Goal: Information Seeking & Learning: Learn about a topic

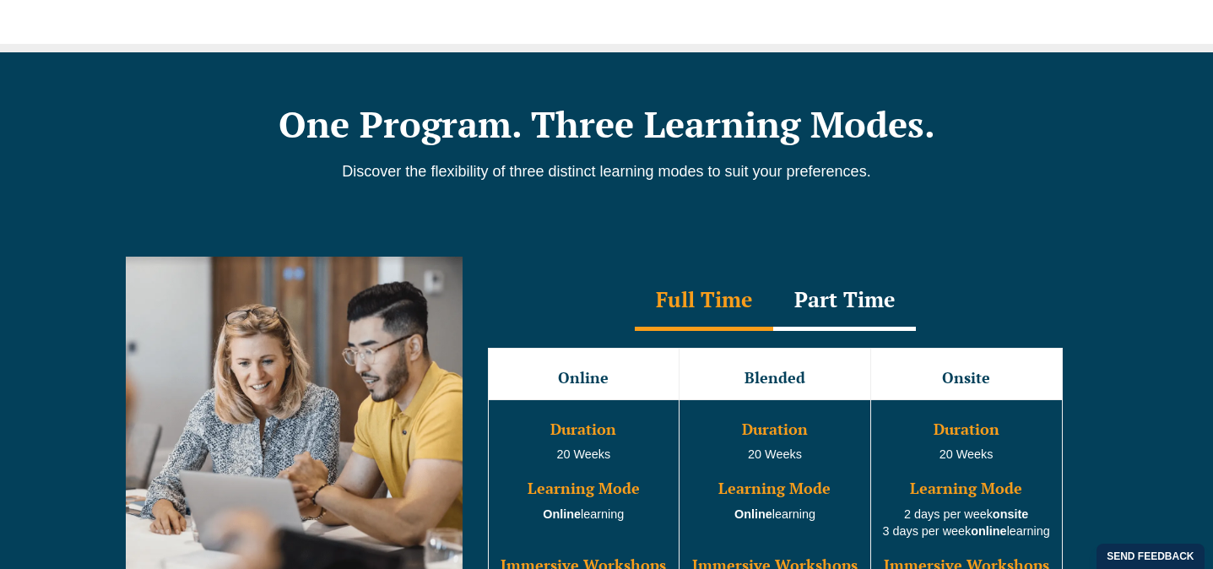
scroll to position [1286, 0]
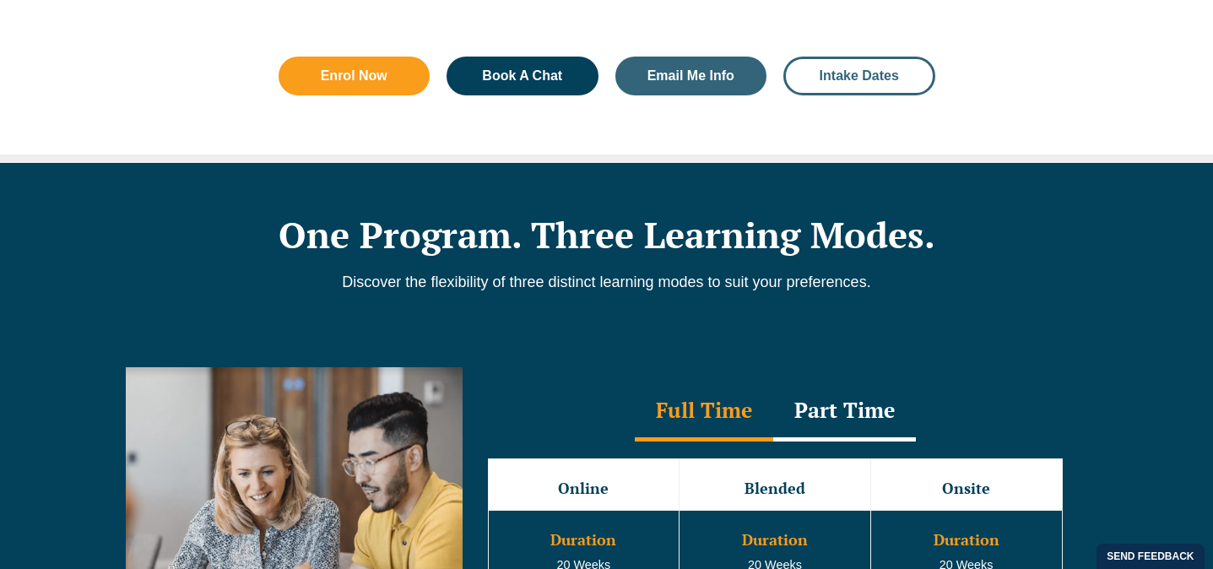
drag, startPoint x: 827, startPoint y: 103, endPoint x: 827, endPoint y: 91, distance: 11.8
click at [827, 103] on div "Enrol Now Book A Chat Email Me Info Intake Dates" at bounding box center [607, 76] width 674 height 56
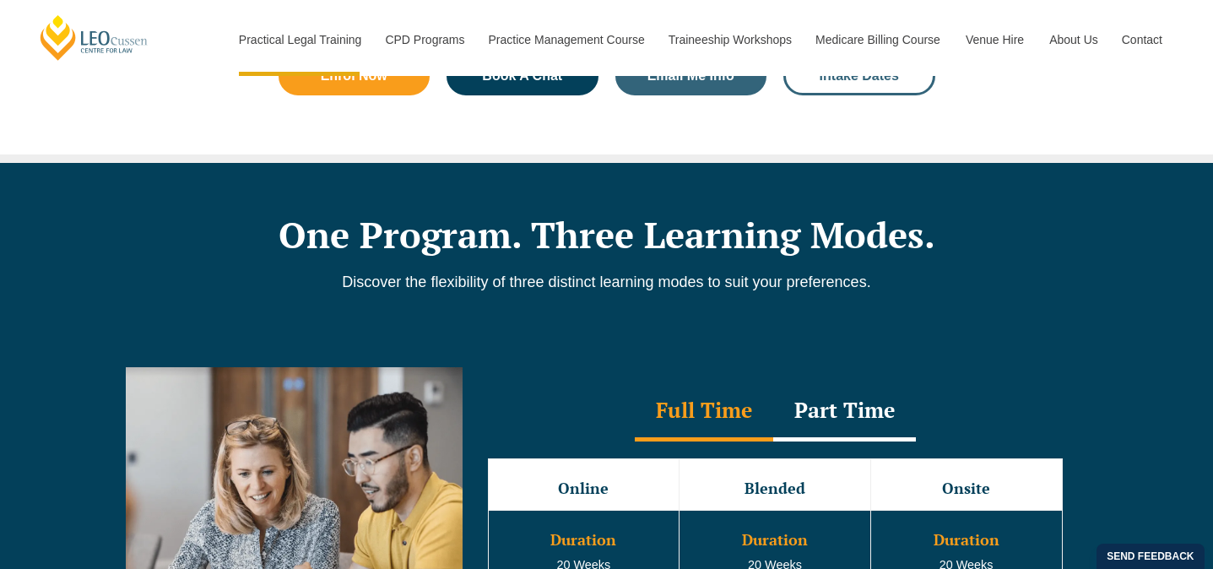
click at [827, 91] on link "Intake Dates" at bounding box center [859, 76] width 152 height 39
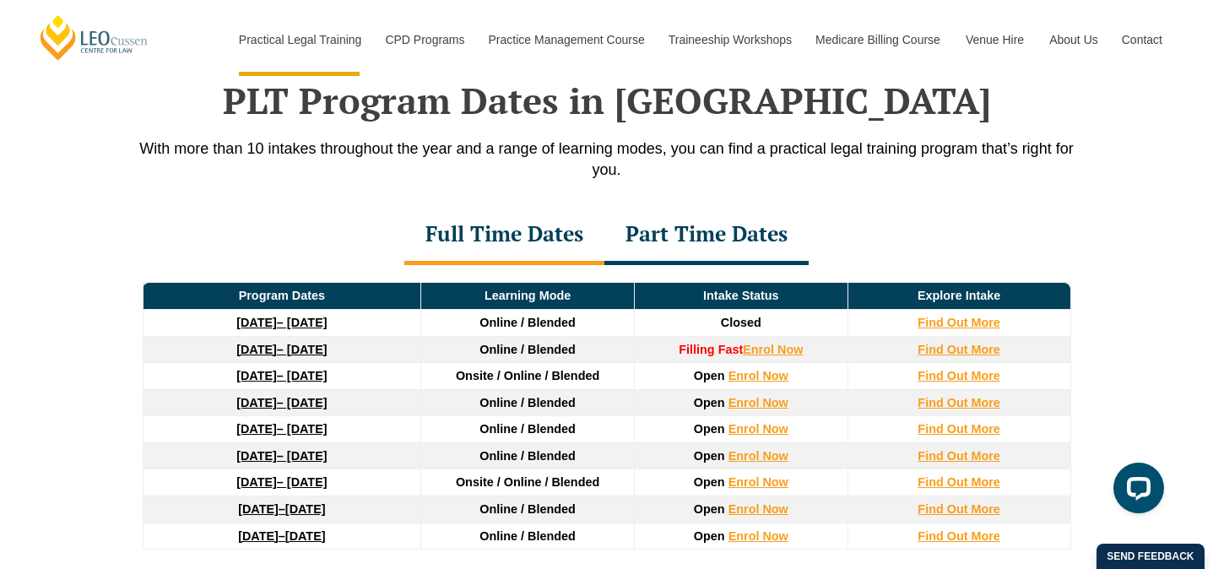
click at [715, 253] on div "Part Time Dates" at bounding box center [706, 235] width 204 height 59
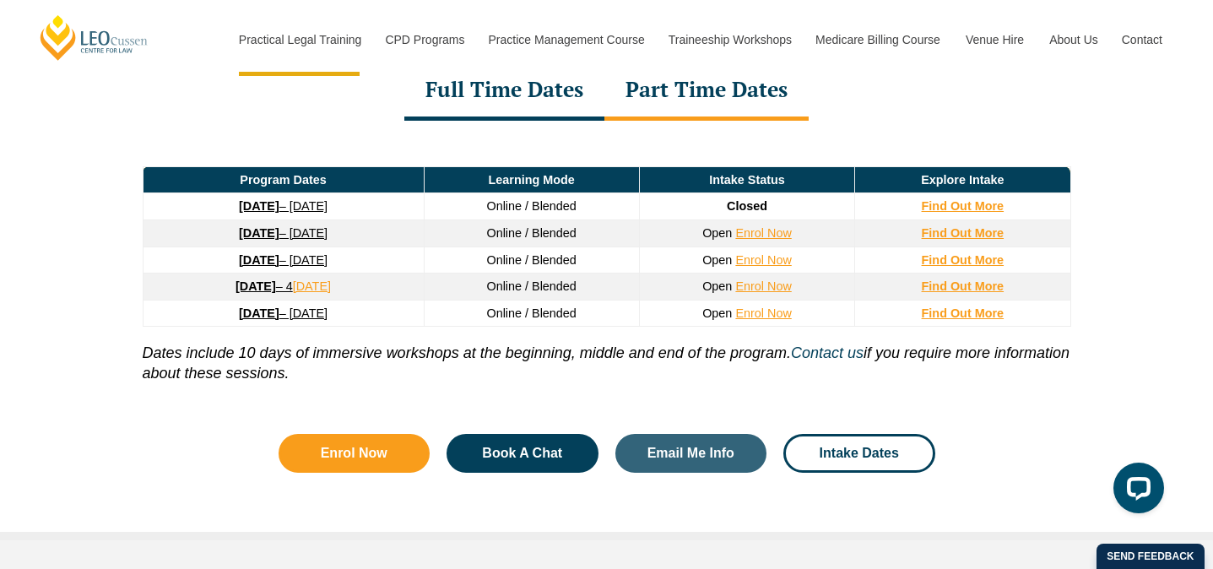
scroll to position [2349, 0]
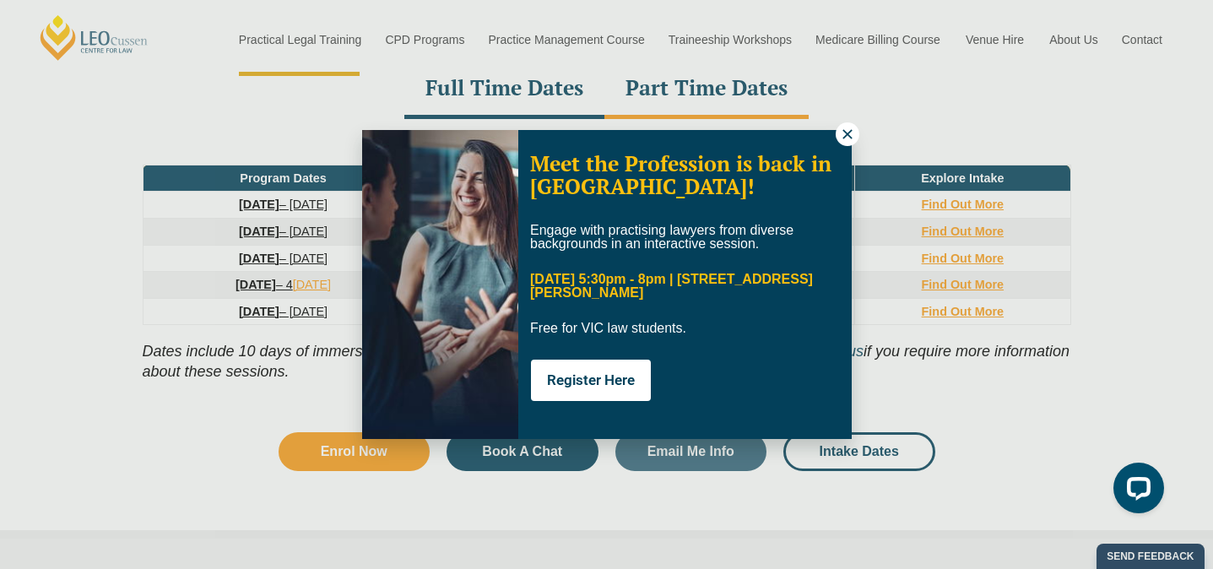
click at [853, 130] on icon at bounding box center [847, 134] width 15 height 15
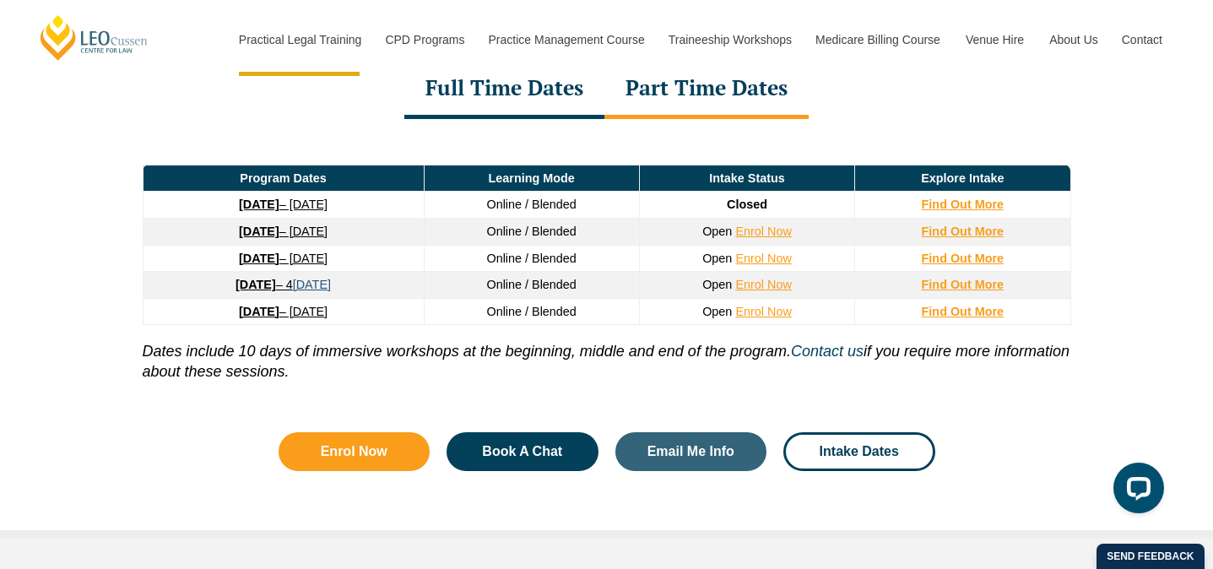
click at [331, 284] on link "December 2026" at bounding box center [312, 285] width 38 height 14
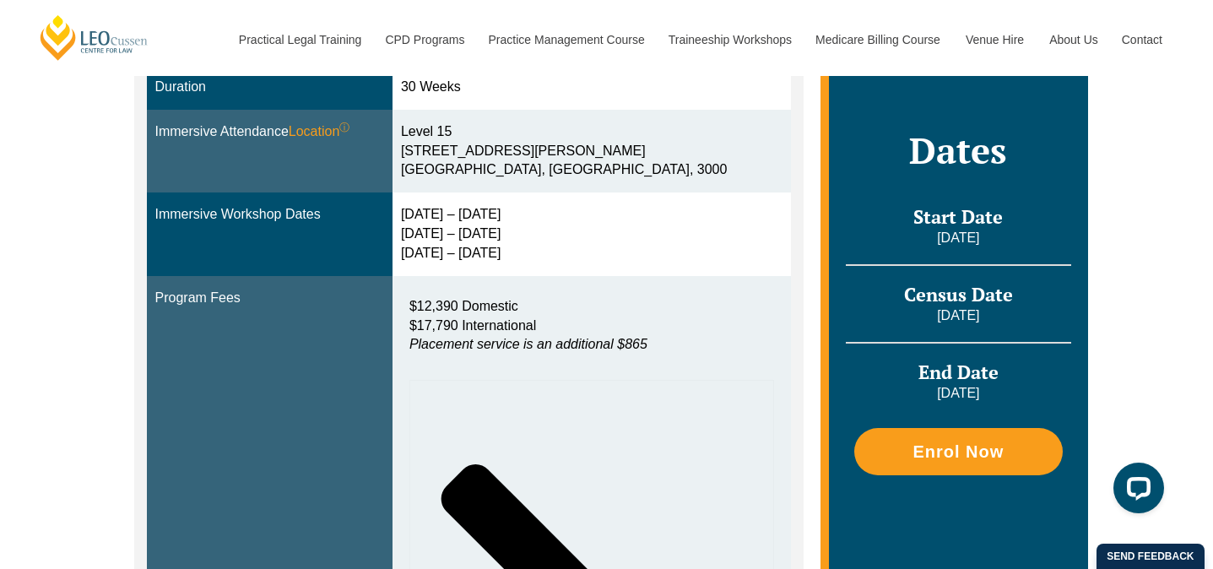
scroll to position [571, 0]
drag, startPoint x: 419, startPoint y: 218, endPoint x: 531, endPoint y: 252, distance: 117.5
click at [531, 252] on td "25 – 28 May 2026 15 – 17 Sep 2026 24 – 26 Nov 2026" at bounding box center [592, 234] width 398 height 84
click at [531, 252] on div "25 – 28 May 2026 15 – 17 Sep 2026 24 – 26 Nov 2026" at bounding box center [592, 233] width 382 height 58
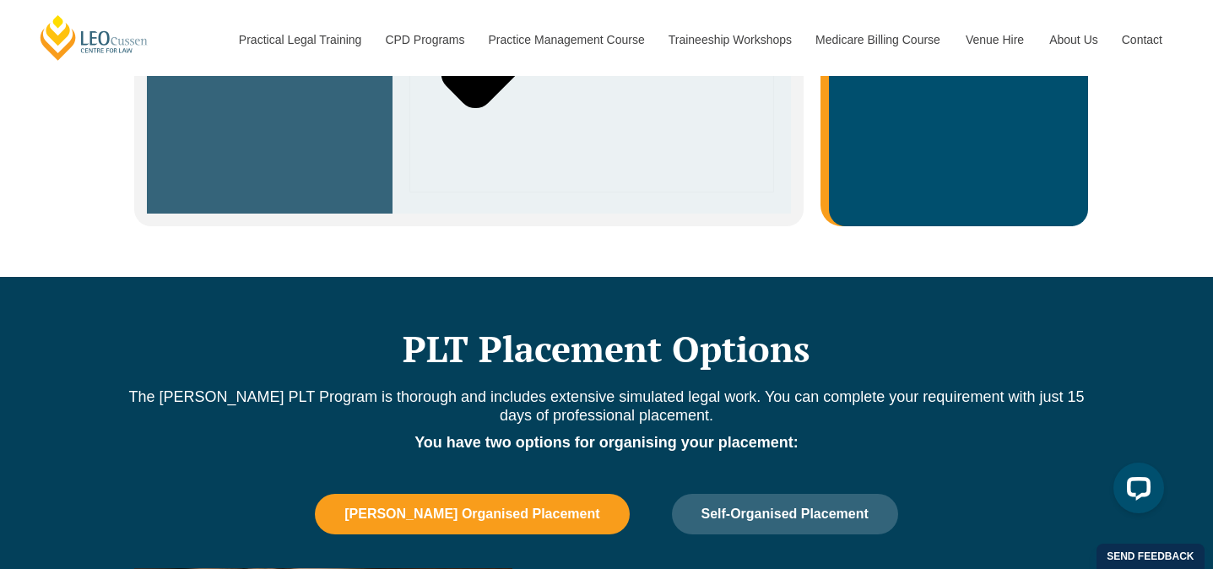
scroll to position [1169, 0]
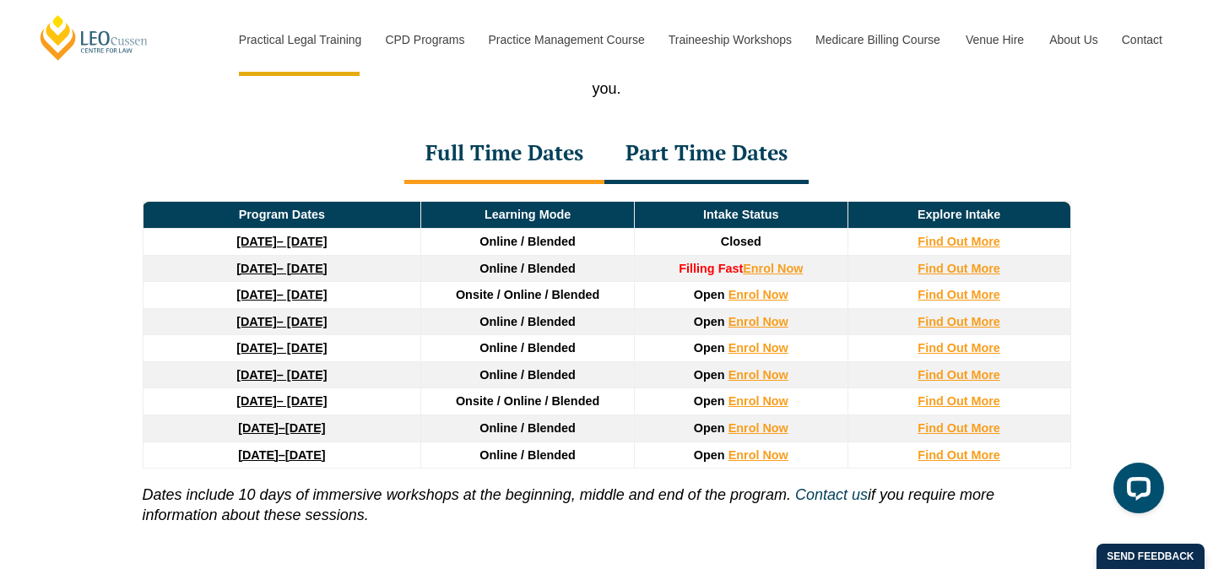
scroll to position [2289, 0]
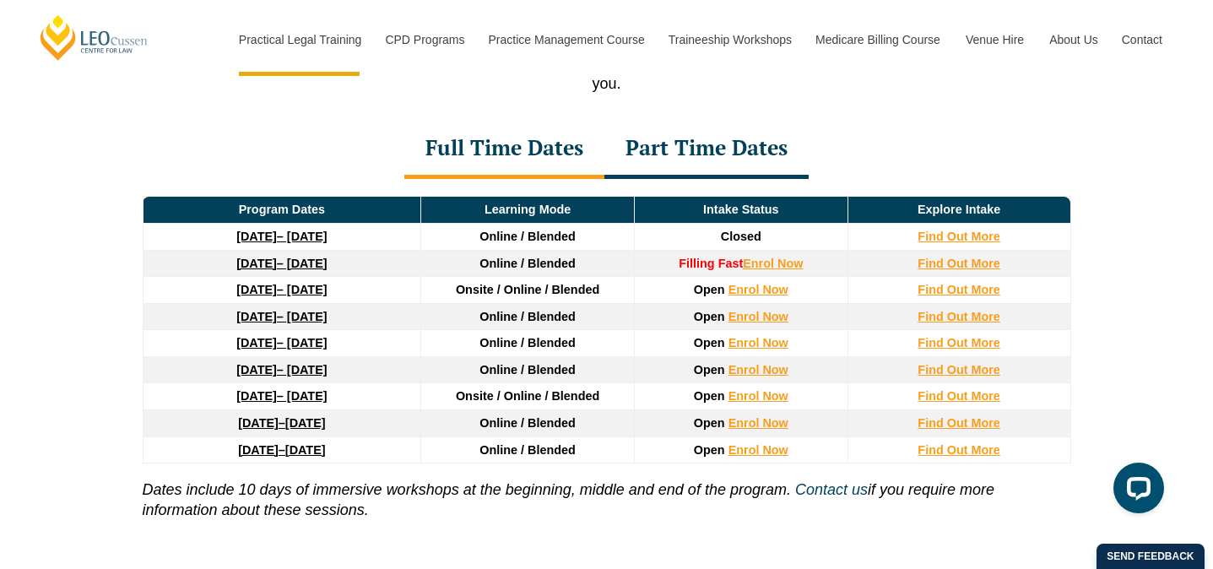
click at [707, 132] on div "Part Time Dates" at bounding box center [706, 149] width 204 height 59
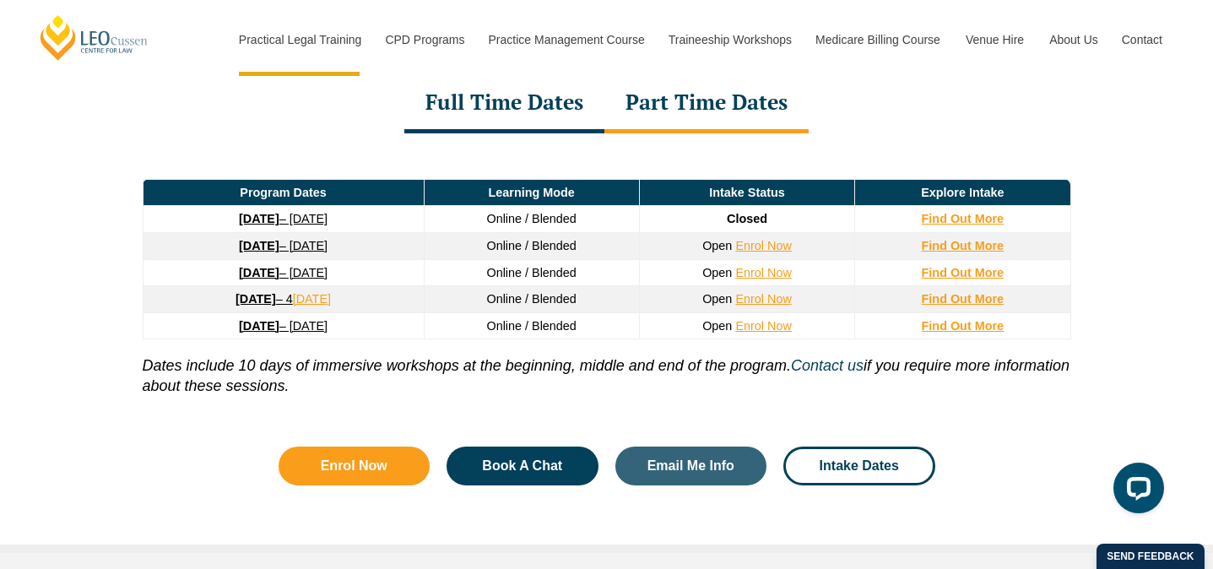
scroll to position [2343, 0]
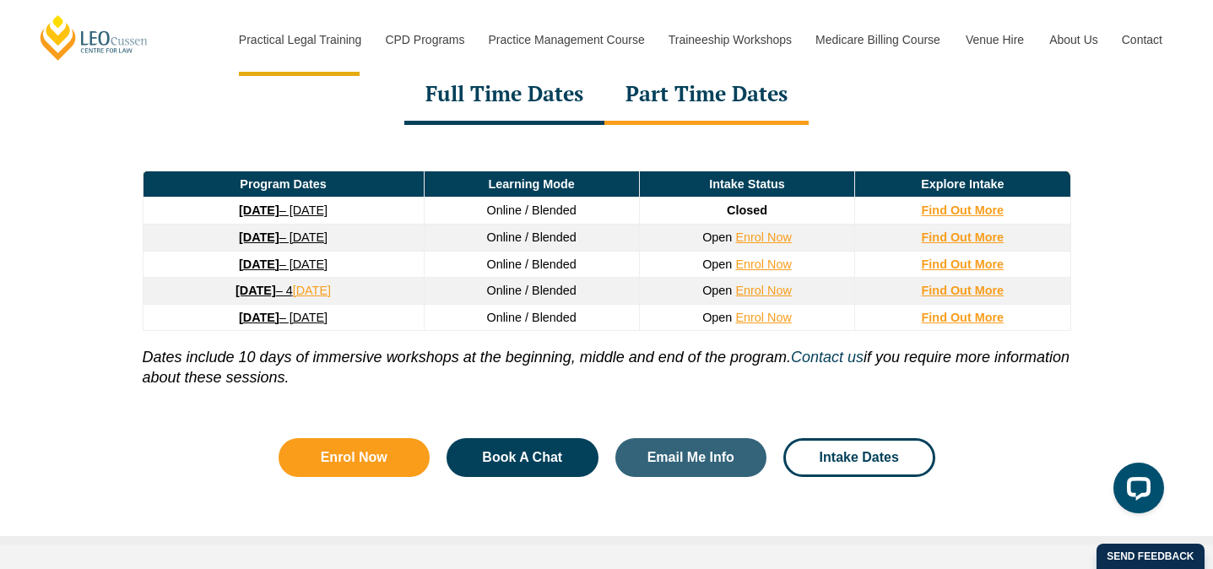
click at [522, 109] on div "Full Time Dates" at bounding box center [504, 95] width 200 height 59
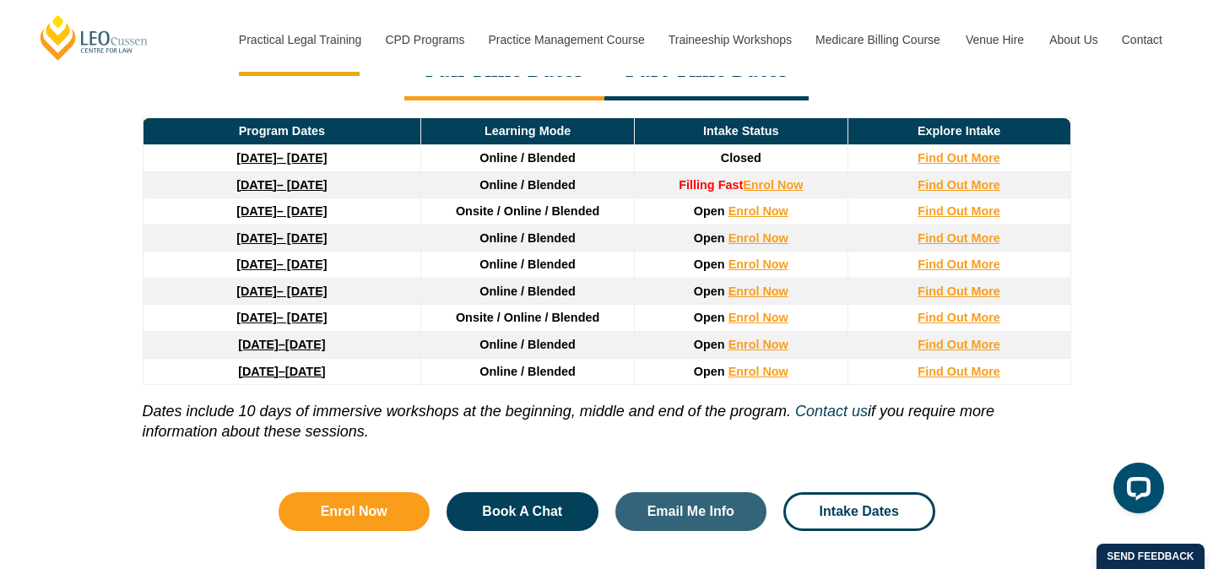
scroll to position [2348, 0]
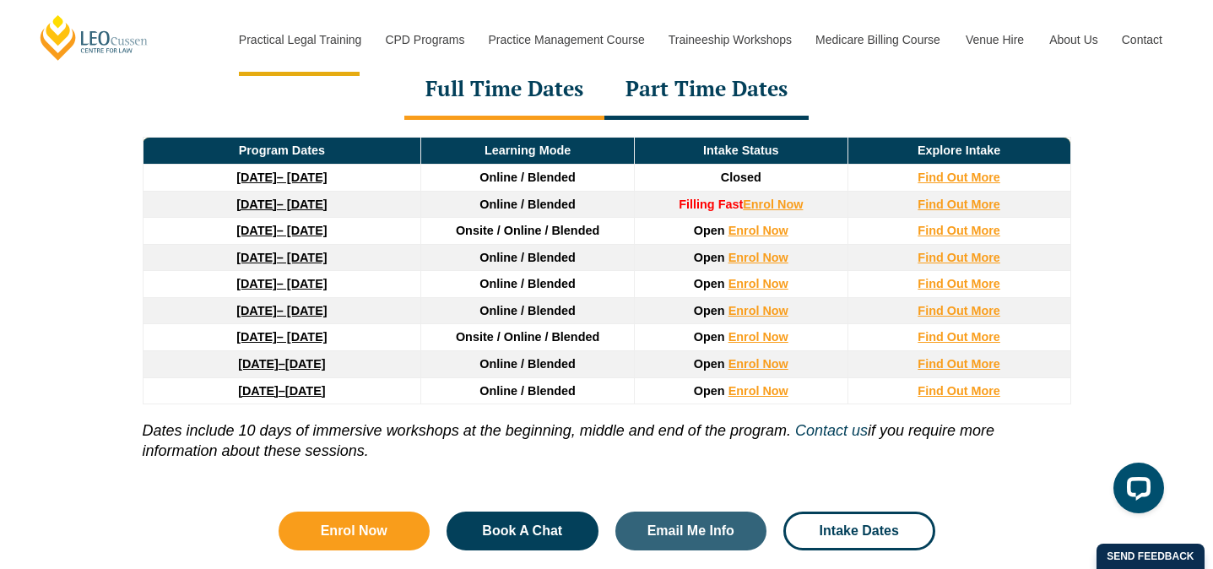
click at [629, 119] on div "Part Time Dates" at bounding box center [706, 90] width 204 height 59
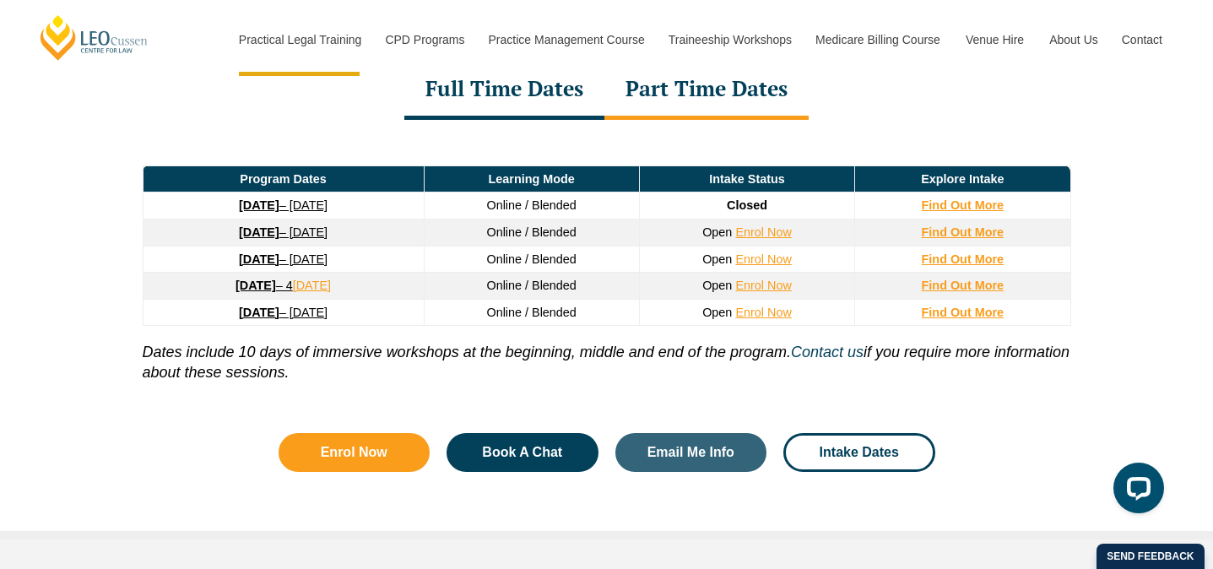
click at [575, 108] on div "Full Time Dates" at bounding box center [504, 90] width 200 height 59
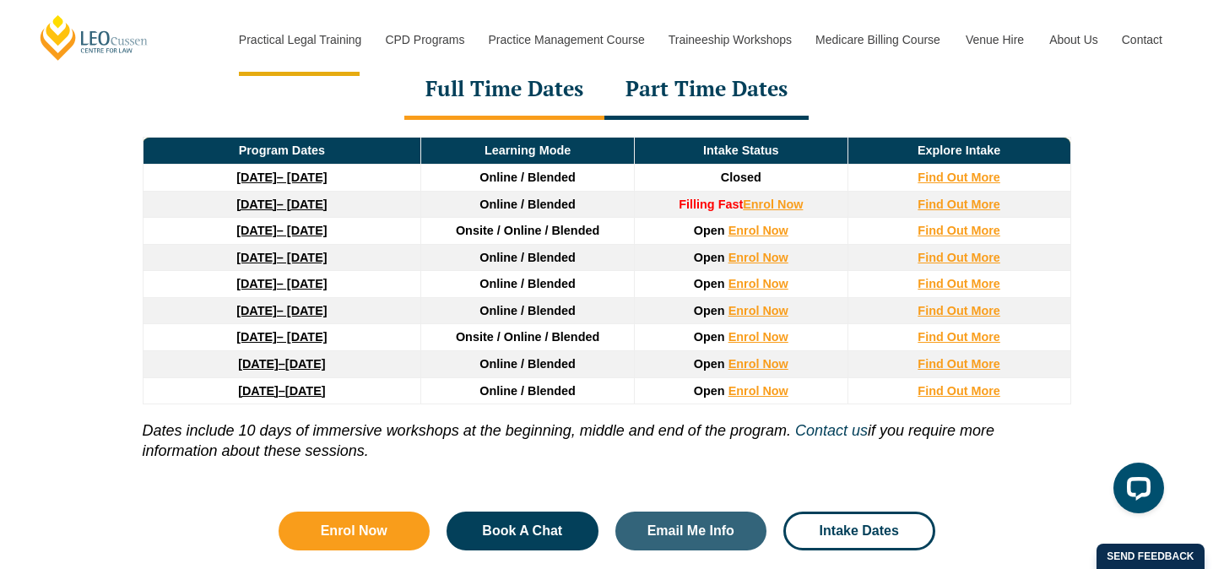
click at [649, 111] on div "Part Time Dates" at bounding box center [706, 90] width 204 height 59
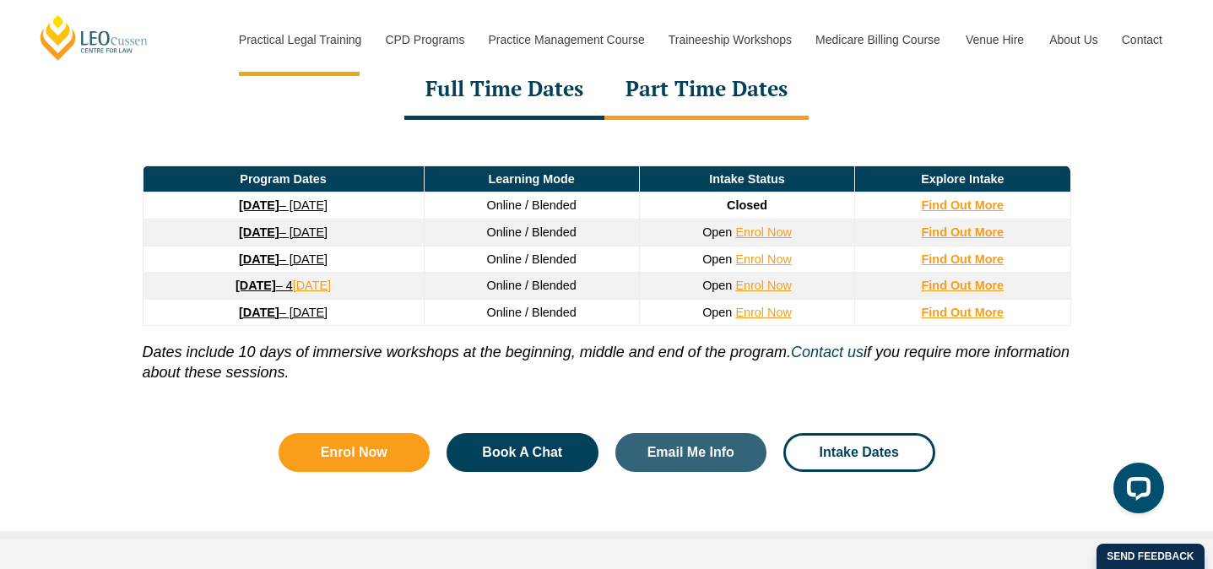
click at [573, 115] on div "Full Time Dates" at bounding box center [504, 90] width 200 height 59
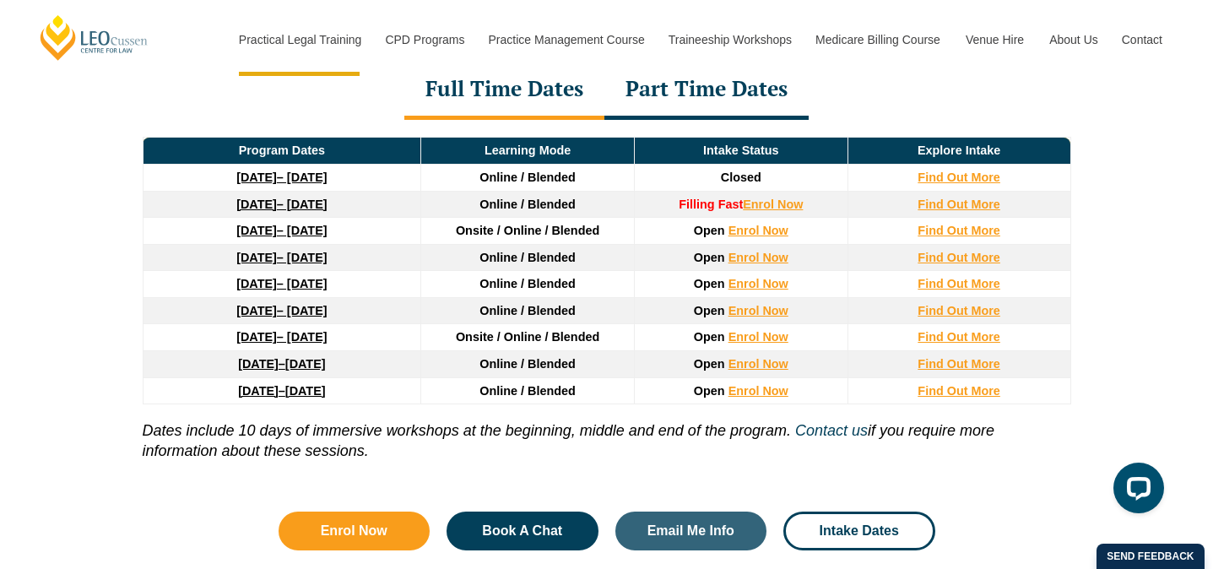
click at [655, 102] on div "Part Time Dates" at bounding box center [706, 90] width 204 height 59
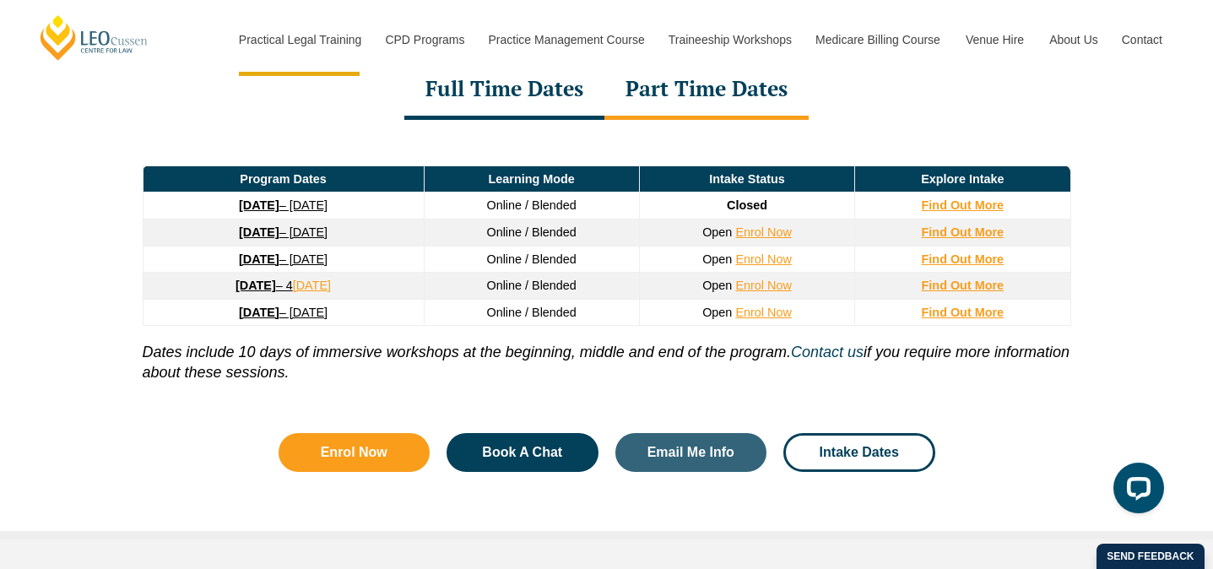
click at [531, 90] on div "Full Time Dates" at bounding box center [504, 90] width 200 height 59
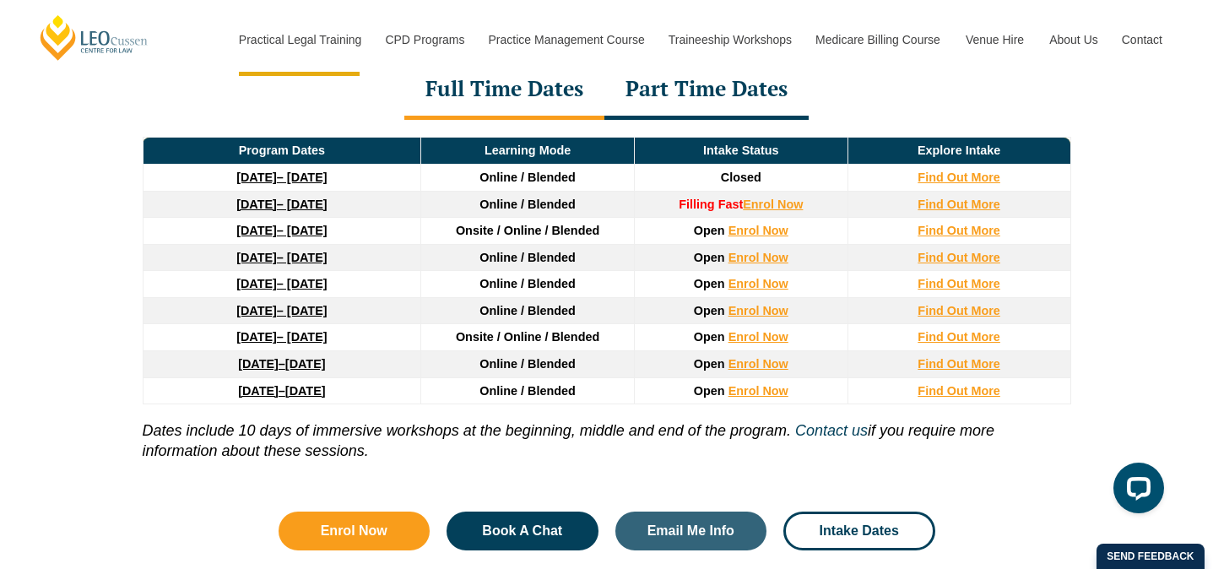
click at [691, 93] on div "Part Time Dates" at bounding box center [706, 90] width 204 height 59
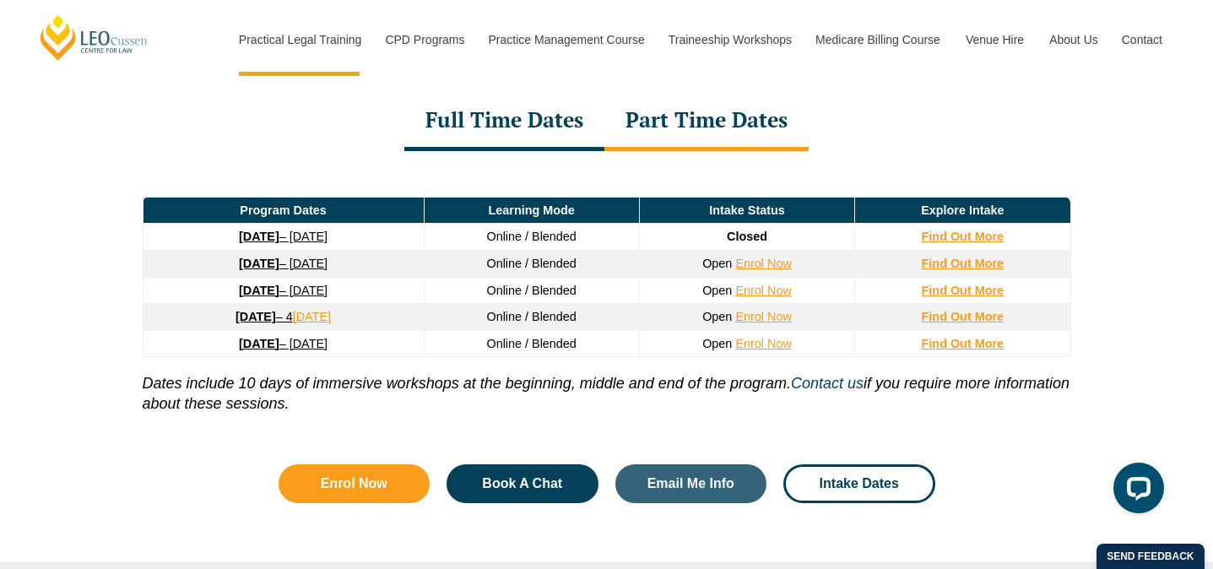
scroll to position [2321, 0]
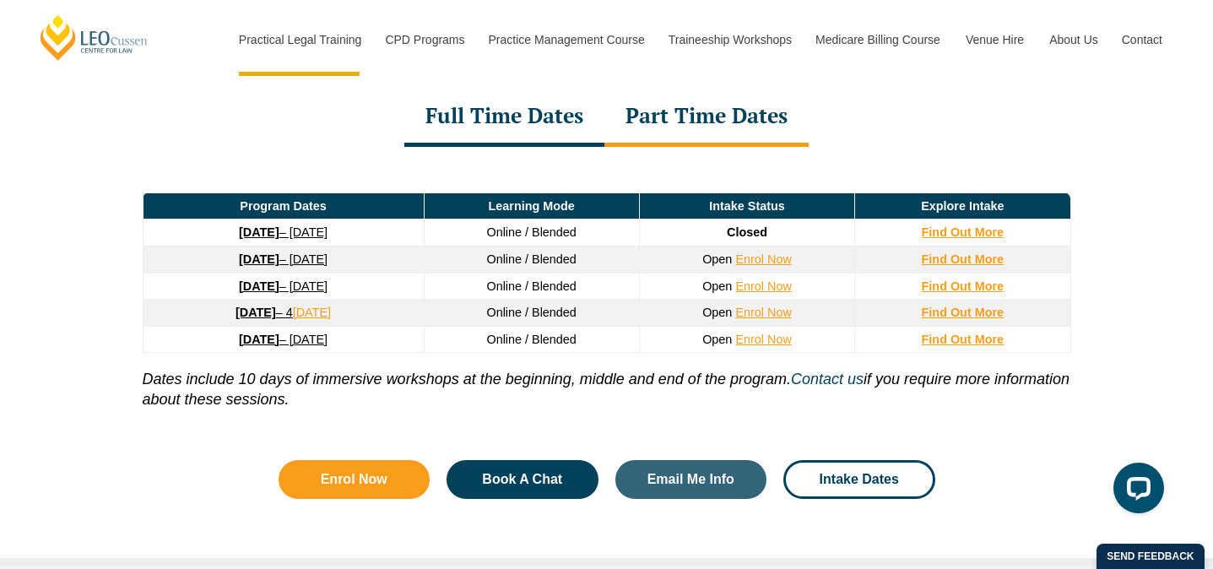
click at [567, 138] on div "Full Time Dates" at bounding box center [504, 117] width 200 height 59
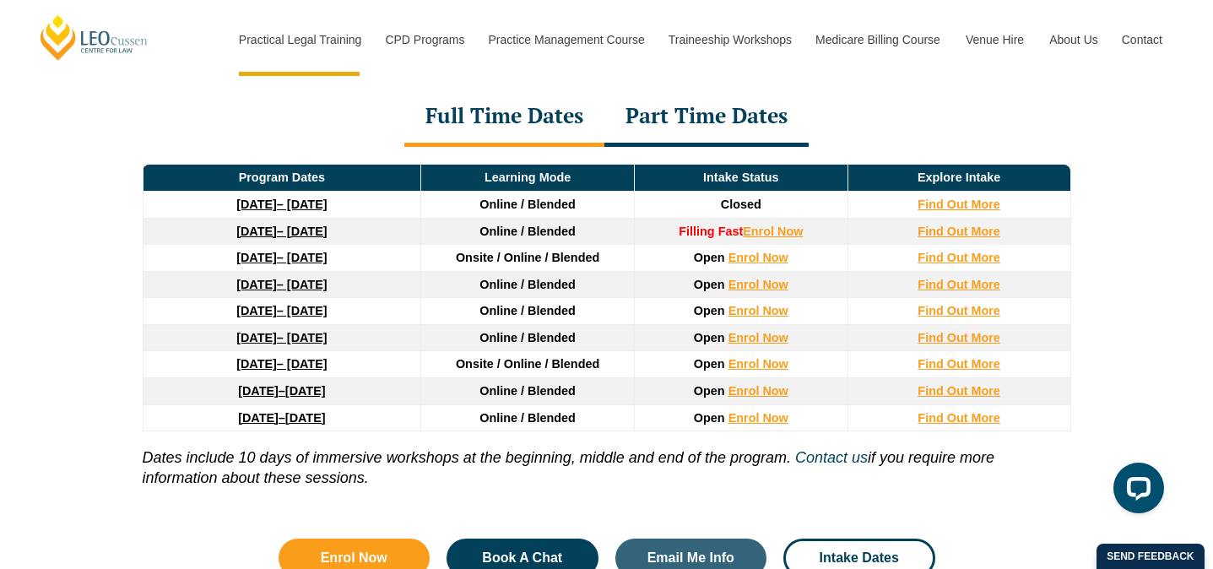
click at [668, 138] on div "Part Time Dates" at bounding box center [706, 117] width 204 height 59
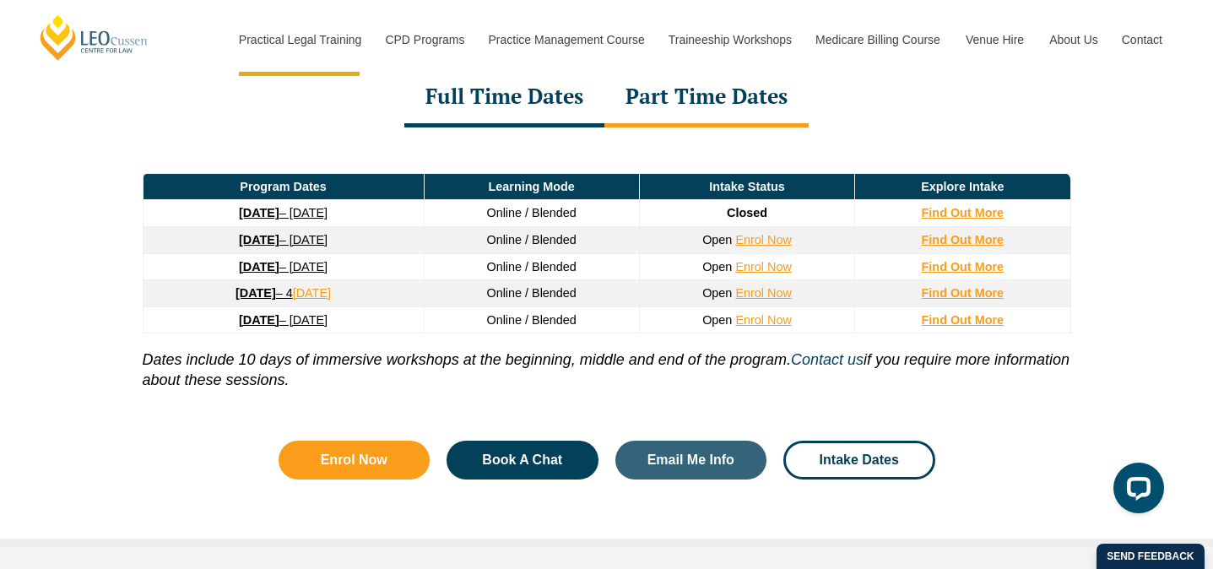
scroll to position [2350, 0]
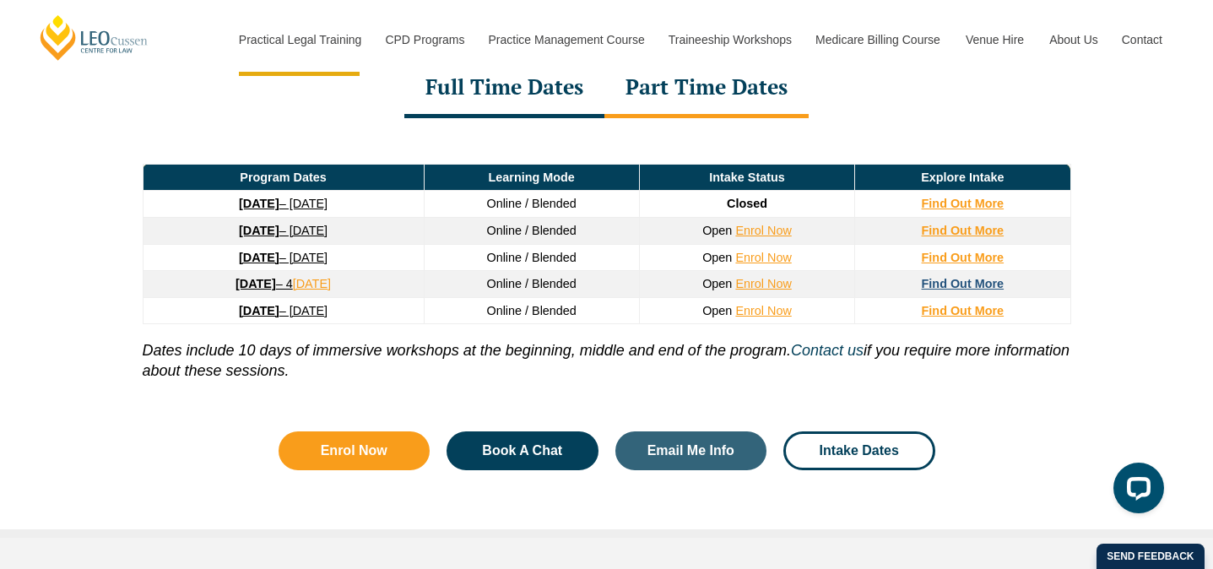
click at [960, 285] on strong "Find Out More" at bounding box center [963, 284] width 83 height 14
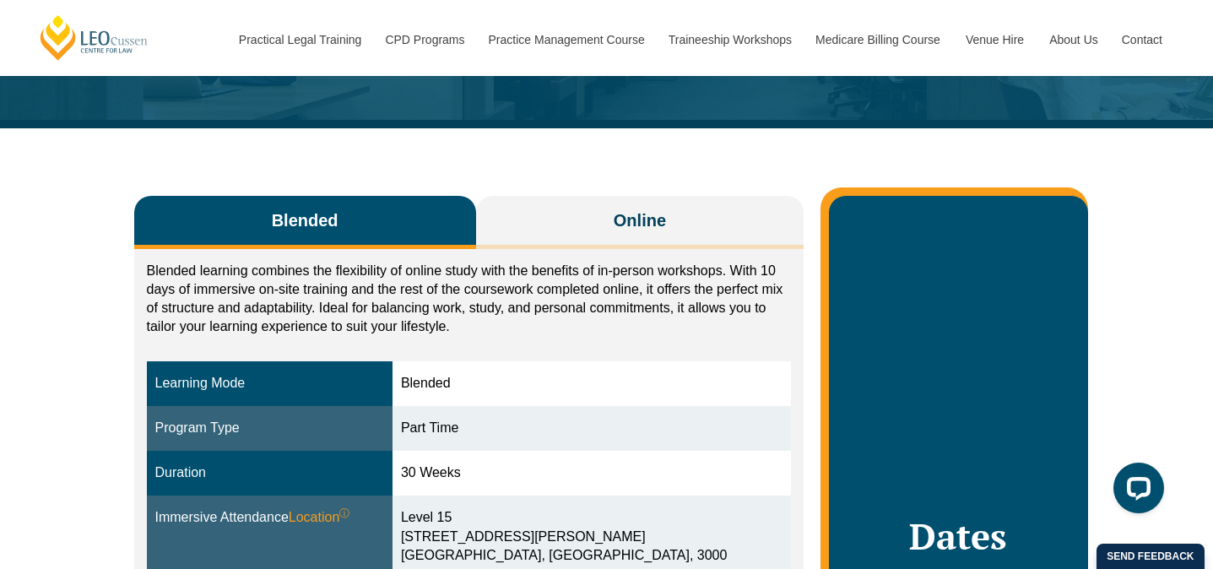
scroll to position [200, 0]
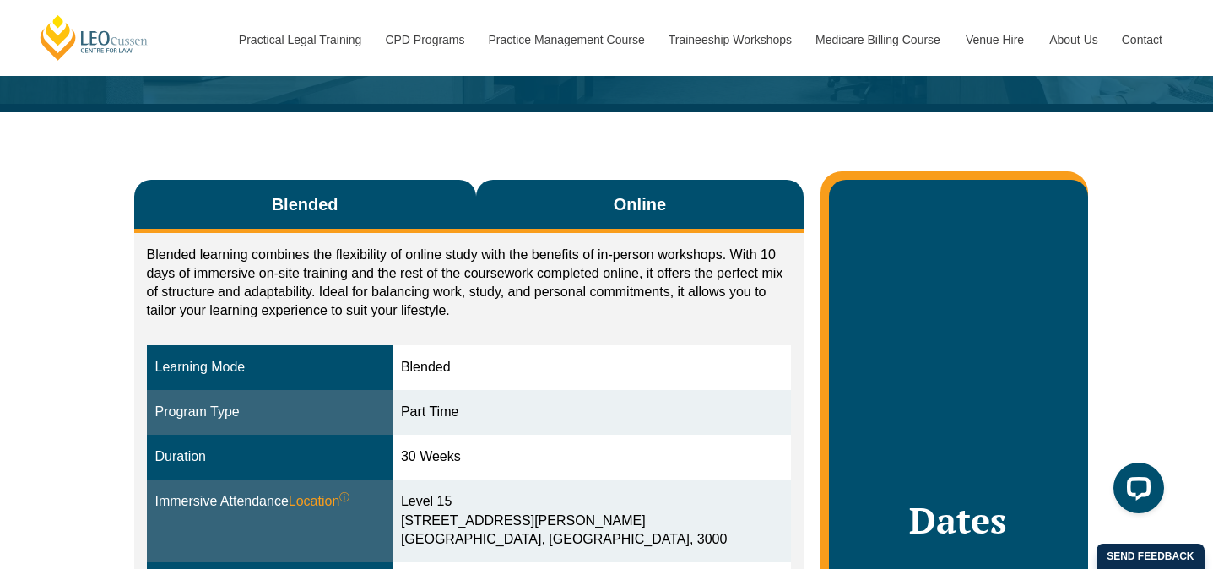
click at [559, 216] on button "Online" at bounding box center [640, 206] width 328 height 53
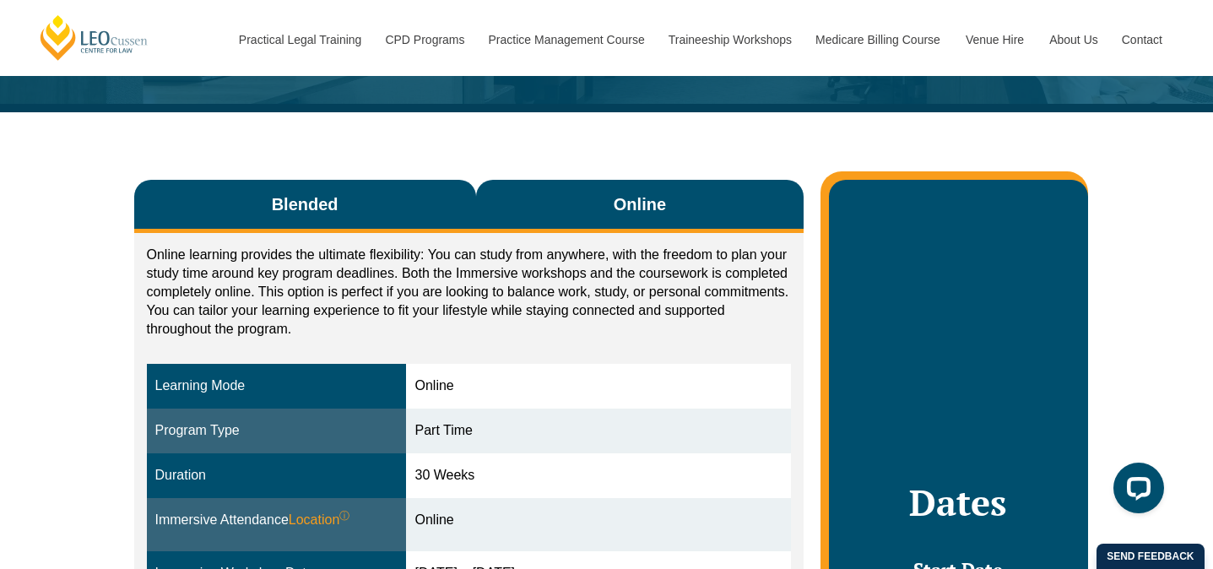
click at [413, 221] on button "Blended" at bounding box center [305, 206] width 342 height 53
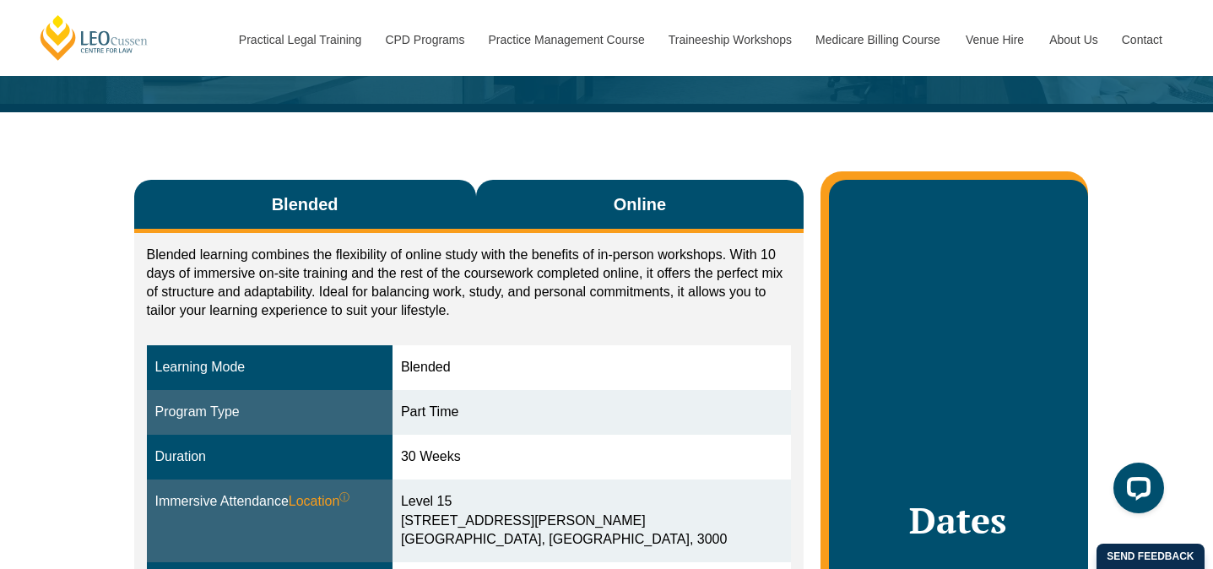
click at [543, 210] on button "Online" at bounding box center [640, 206] width 328 height 53
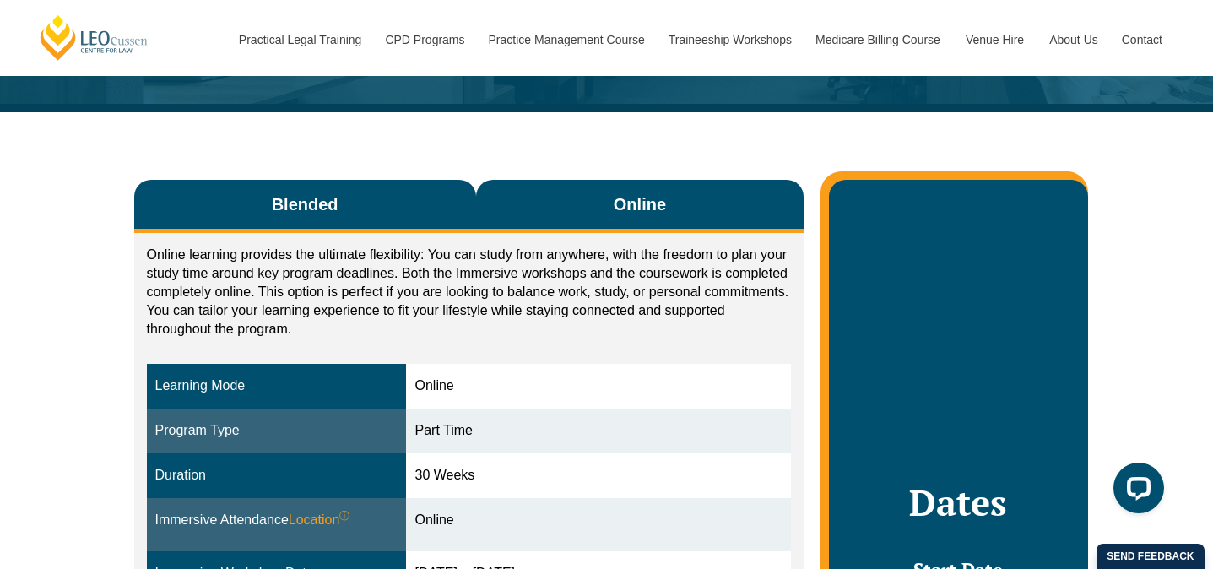
click at [404, 204] on button "Blended" at bounding box center [305, 206] width 342 height 53
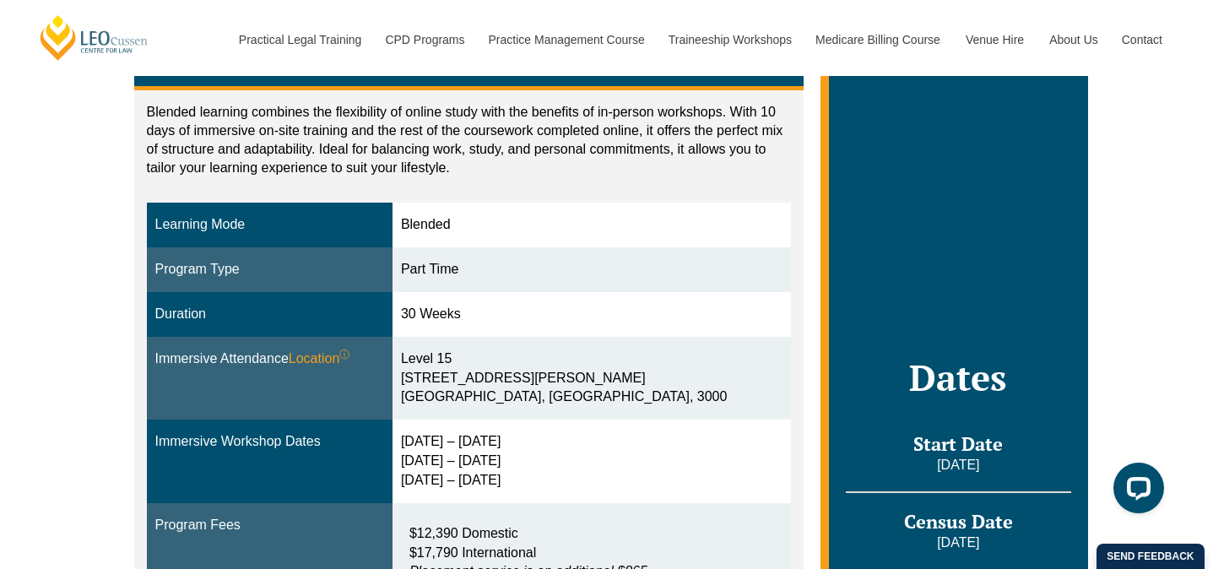
scroll to position [307, 0]
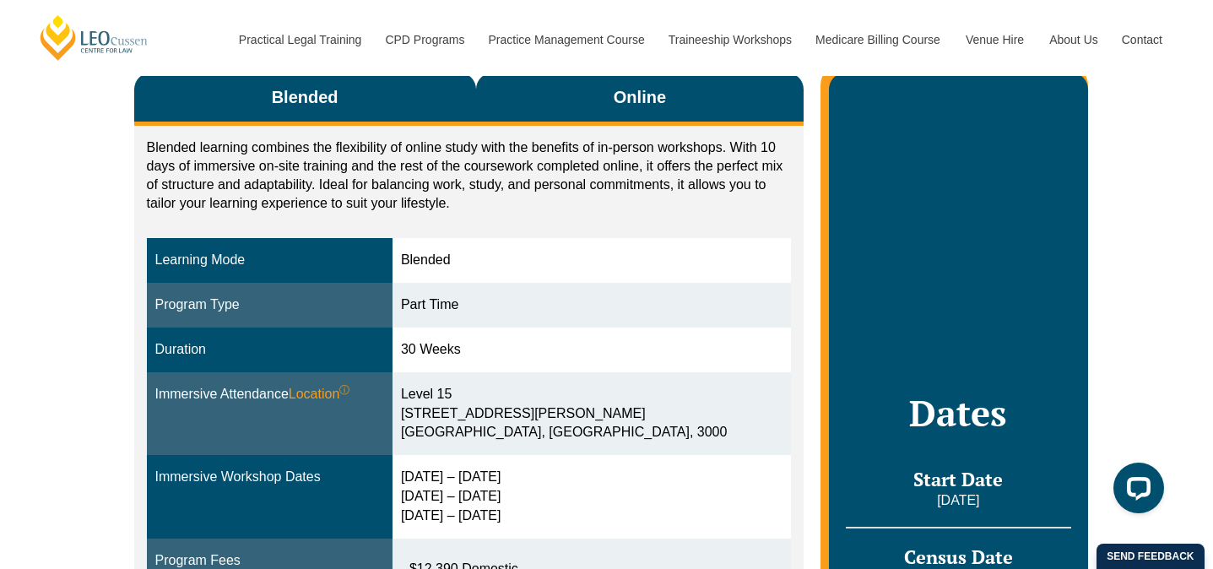
click at [562, 100] on button "Online" at bounding box center [640, 99] width 328 height 53
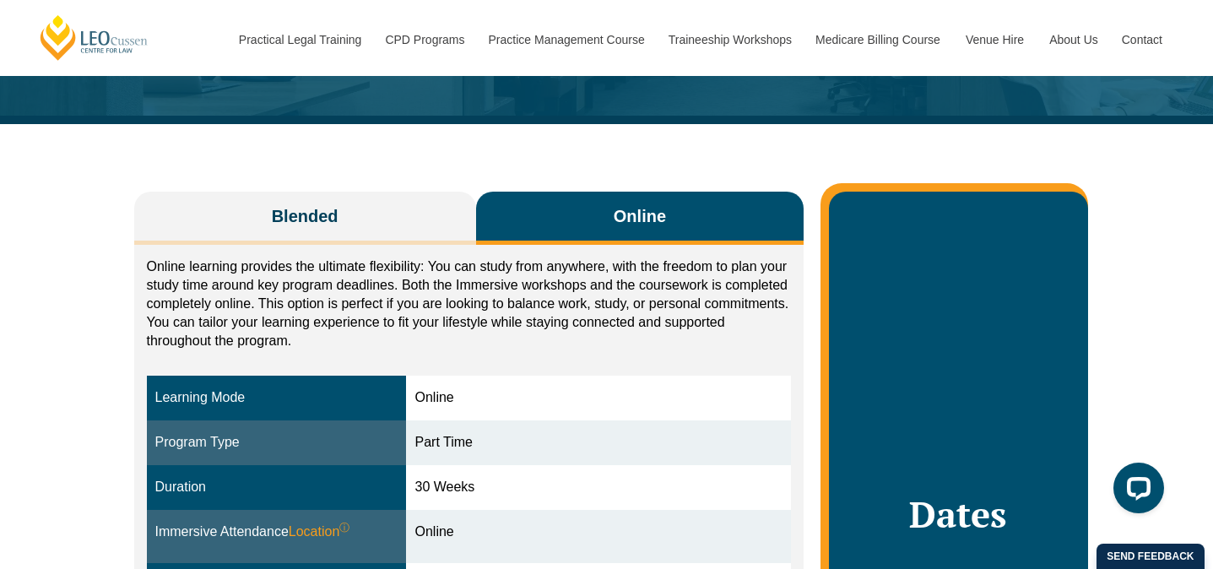
scroll to position [0, 0]
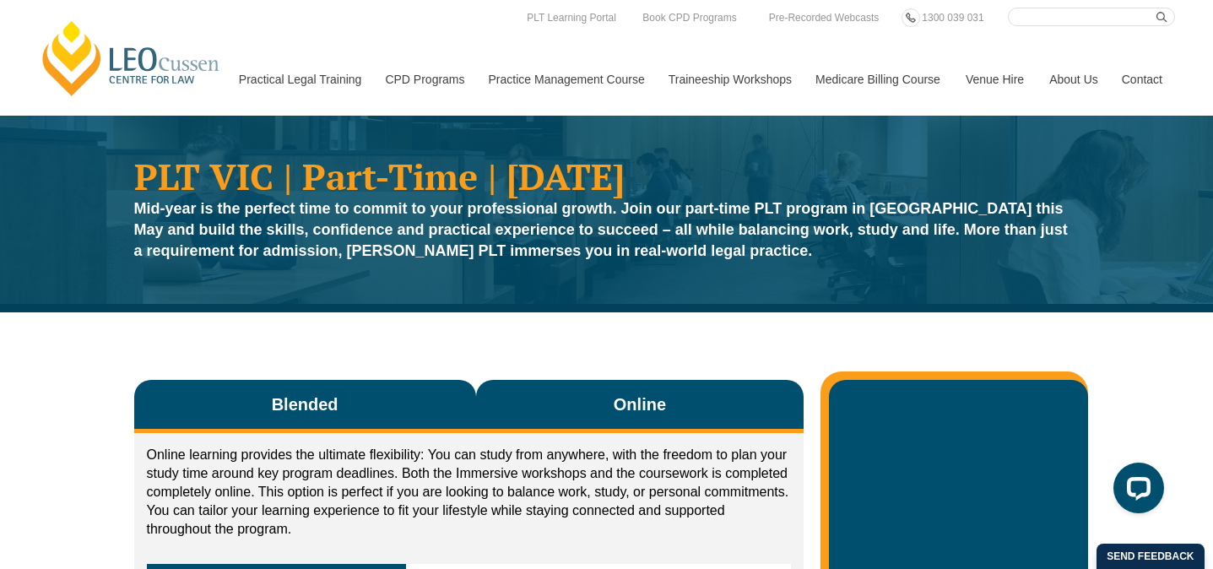
click at [424, 411] on button "Blended" at bounding box center [305, 406] width 342 height 53
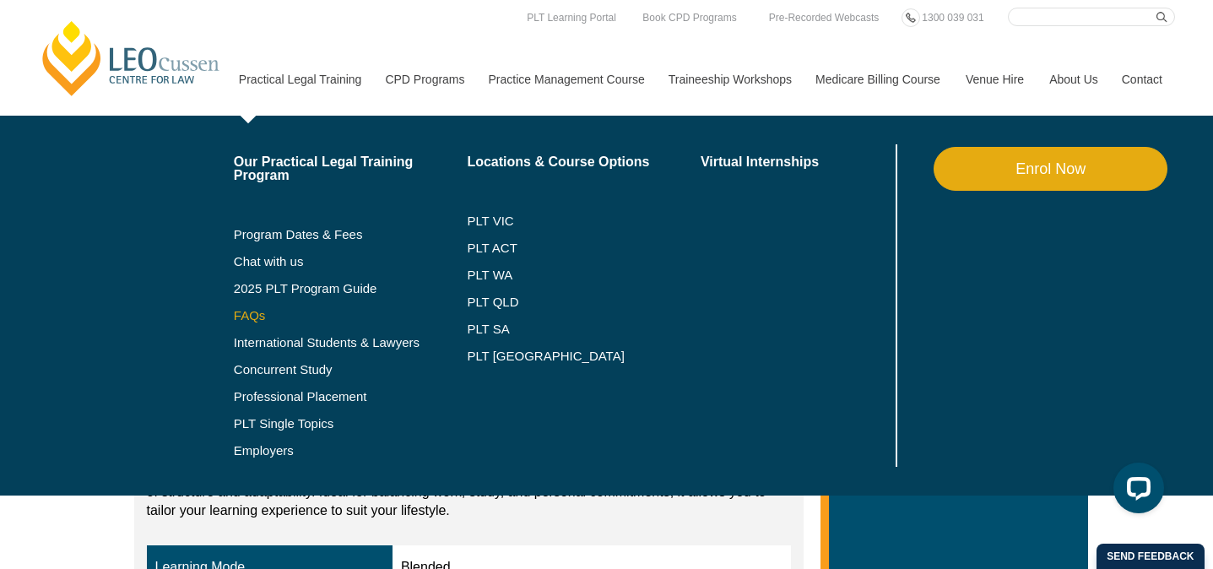
click at [234, 314] on link "FAQs" at bounding box center [351, 316] width 234 height 14
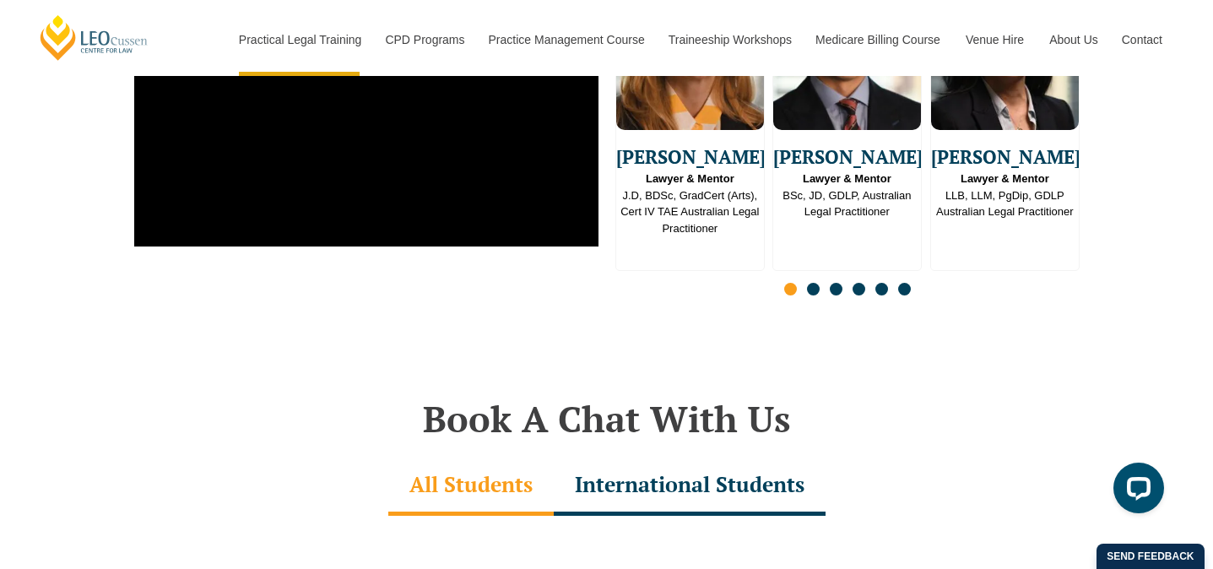
scroll to position [4030, 0]
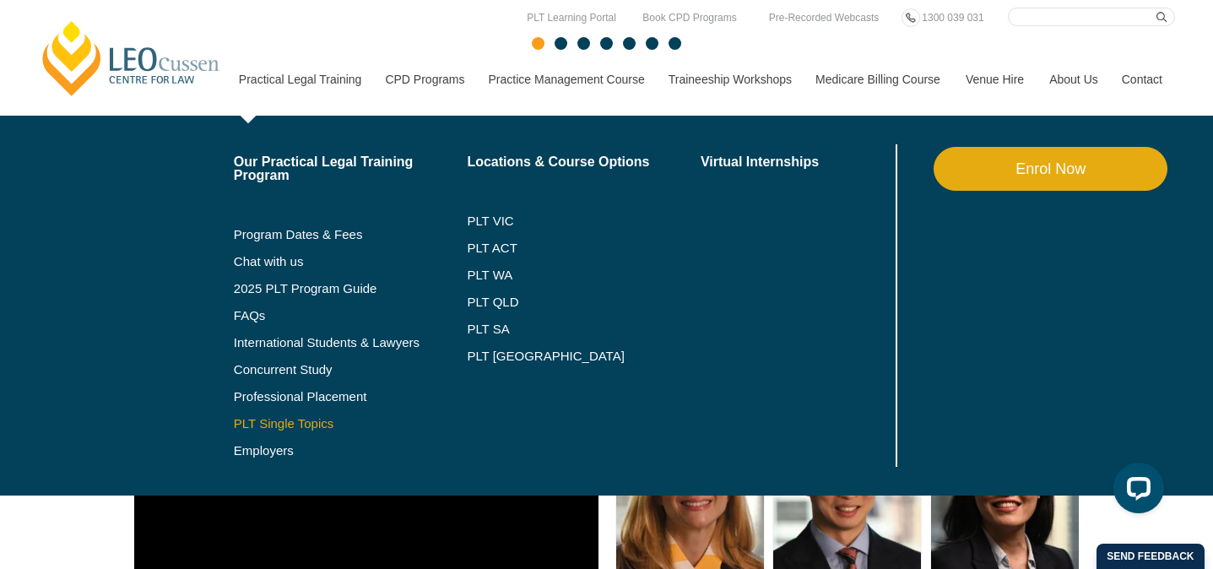
click at [302, 421] on link "PLT Single Topics" at bounding box center [351, 424] width 234 height 14
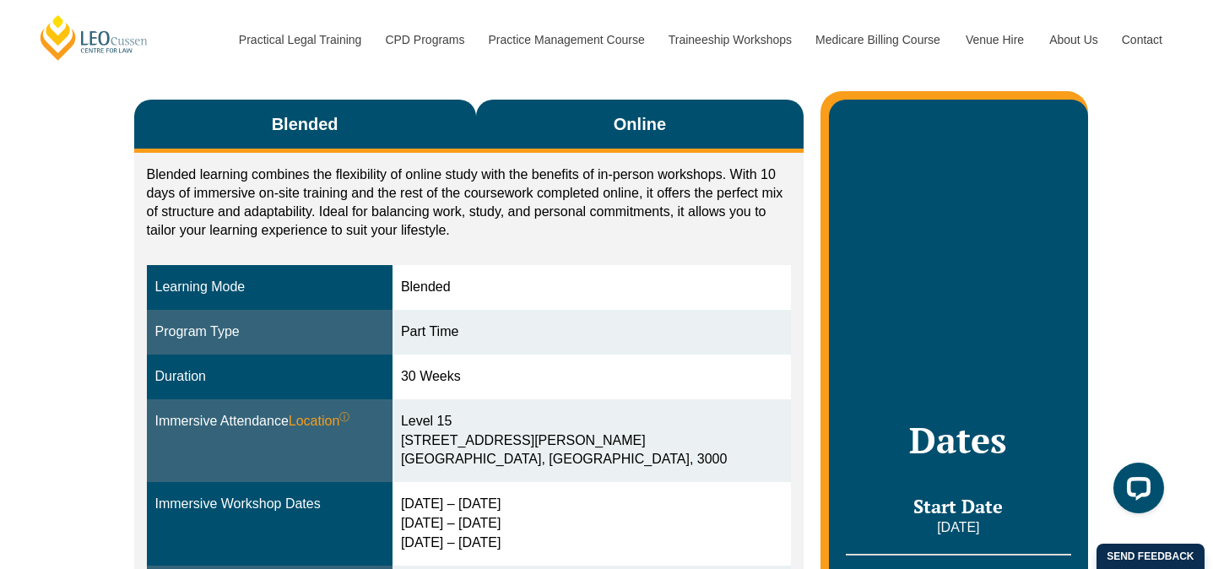
click at [612, 148] on button "Online" at bounding box center [640, 126] width 328 height 53
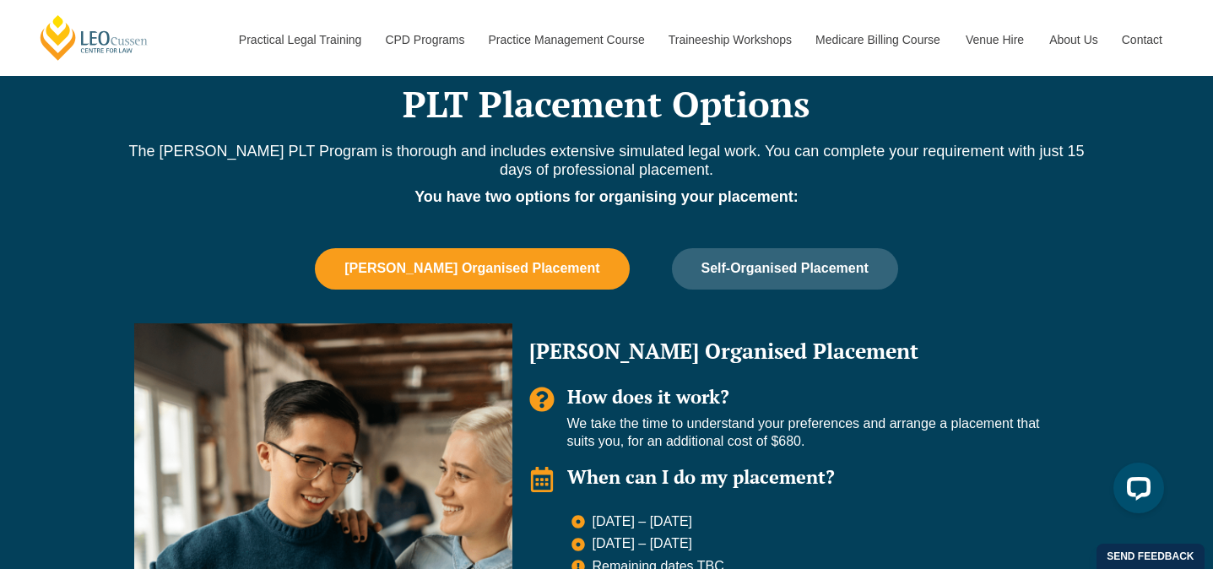
scroll to position [1373, 0]
drag, startPoint x: 524, startPoint y: 359, endPoint x: 857, endPoint y: 348, distance: 332.8
click at [857, 348] on div "[PERSON_NAME] Organised Placement How does it work? We take the time to underst…" at bounding box center [795, 557] width 567 height 467
click at [857, 348] on h2 "[PERSON_NAME] Organised Placement" at bounding box center [796, 351] width 534 height 21
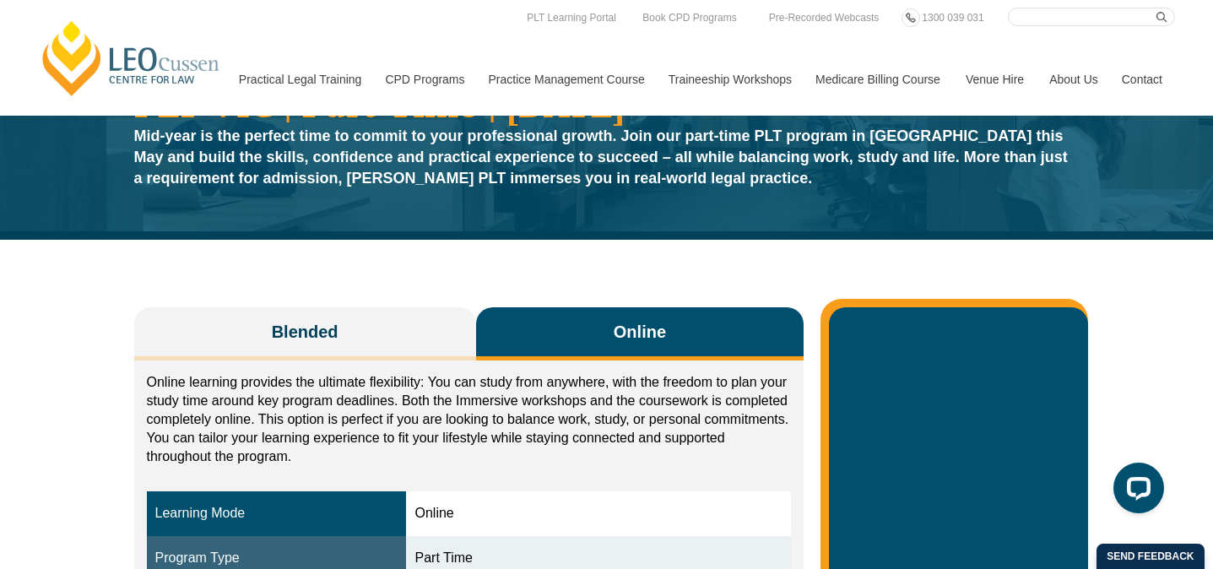
scroll to position [0, 0]
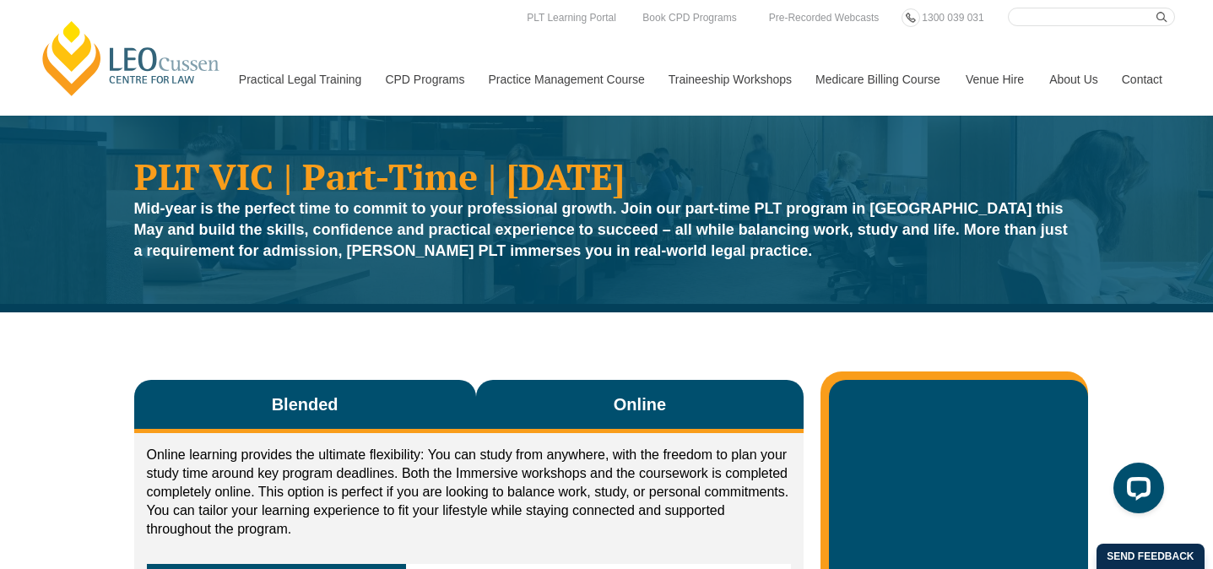
click at [415, 381] on button "Blended" at bounding box center [305, 406] width 342 height 53
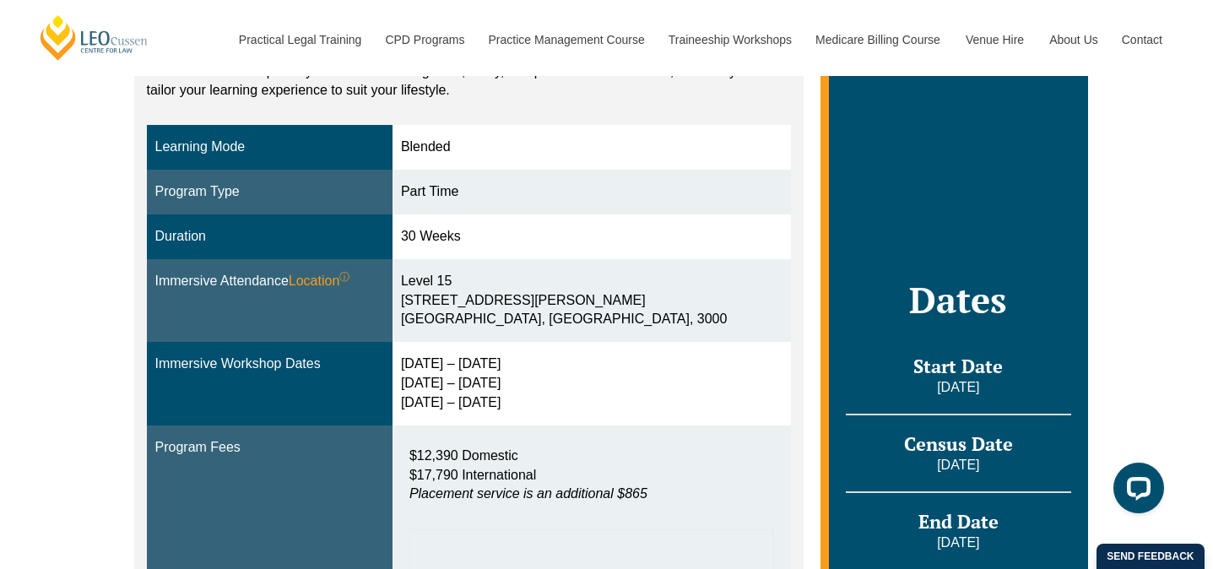
scroll to position [420, 0]
